Goal: Go to known website: Access a specific website the user already knows

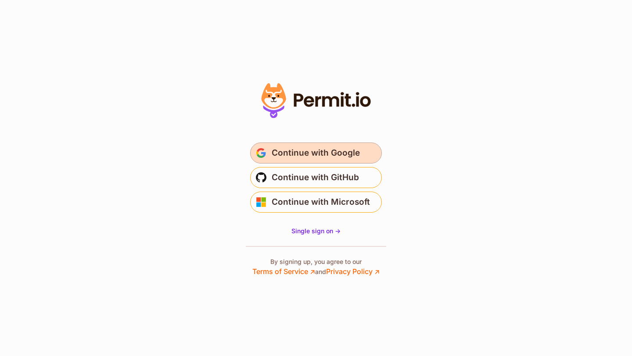
click at [324, 155] on span "Continue with Google" at bounding box center [316, 153] width 88 height 14
